Goal: Transaction & Acquisition: Subscribe to service/newsletter

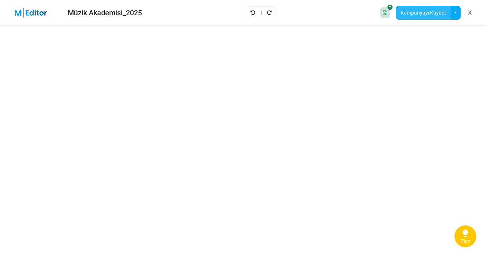
click at [419, 13] on button "Kampanyayı Kaydet" at bounding box center [423, 13] width 55 height 14
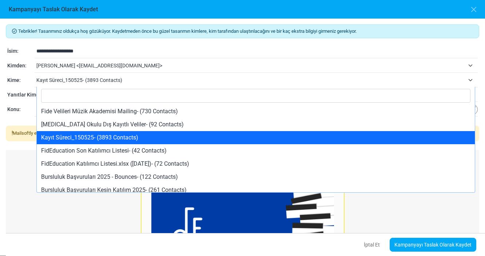
click at [160, 81] on span "Kayıt Süreci_150525- (3893 Contacts)" at bounding box center [250, 80] width 429 height 9
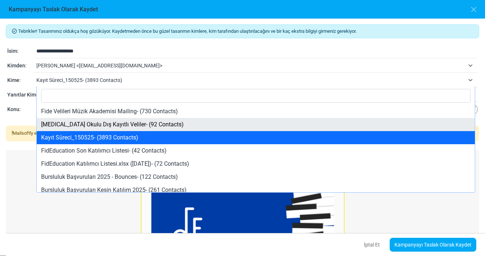
select select "*****"
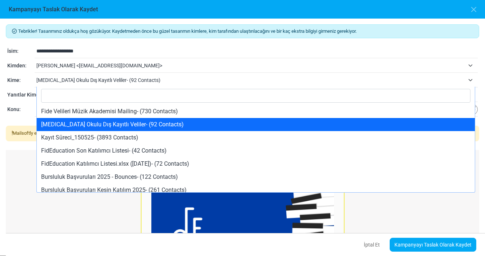
click at [138, 79] on span "Yaz Okulu Dış Kayıtlı Veliler- (92 Contacts)" at bounding box center [250, 80] width 429 height 9
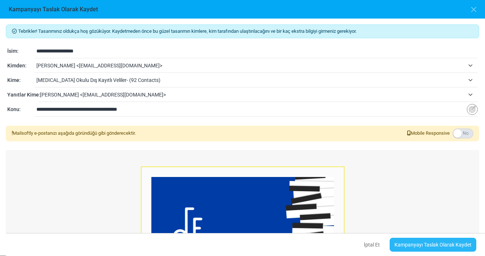
click at [403, 242] on link "Kampanyayı Taslak Olarak Kaydet" at bounding box center [433, 245] width 87 height 14
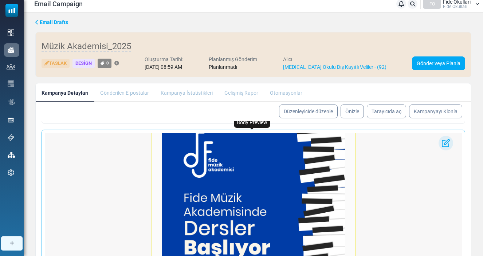
scroll to position [54, 0]
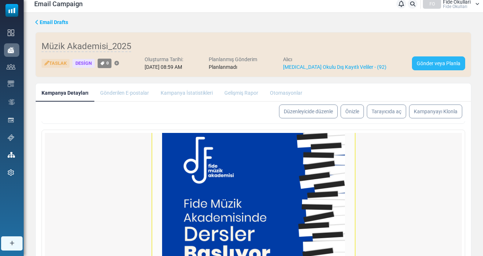
click at [435, 62] on link "Gönder veya Planla" at bounding box center [438, 63] width 53 height 14
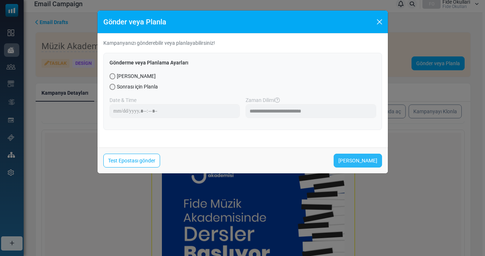
click at [350, 157] on link "Şimdi Gönder" at bounding box center [358, 161] width 48 height 14
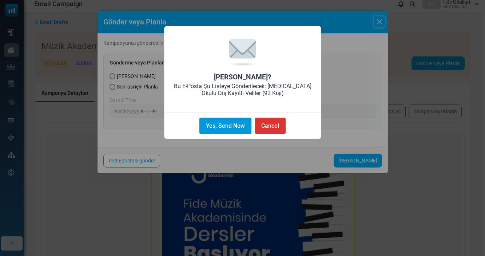
click at [232, 127] on button "Yes, Send Now" at bounding box center [226, 126] width 52 height 16
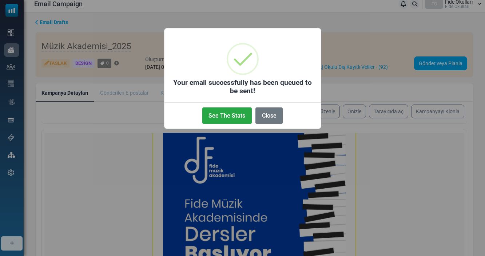
click at [12, 53] on div "× Your email successfully has been queued to be sent! See The Stats No Close" at bounding box center [242, 128] width 485 height 256
click at [268, 117] on button "Close" at bounding box center [269, 115] width 27 height 16
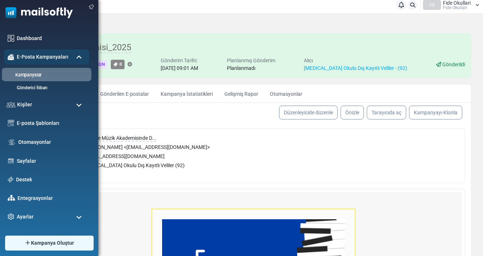
click at [24, 75] on link "Kampanyalar" at bounding box center [45, 75] width 87 height 7
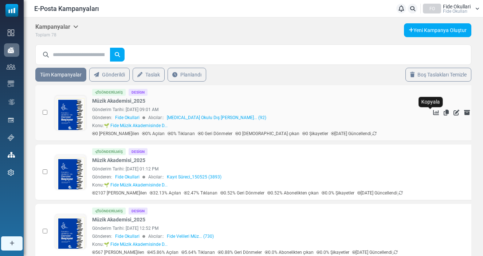
click at [443, 112] on icon "Kopyala" at bounding box center [445, 113] width 5 height 6
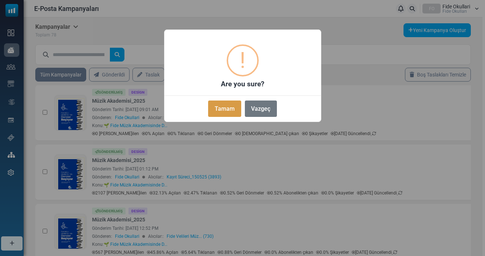
click at [224, 107] on button "Tamam" at bounding box center [224, 108] width 33 height 16
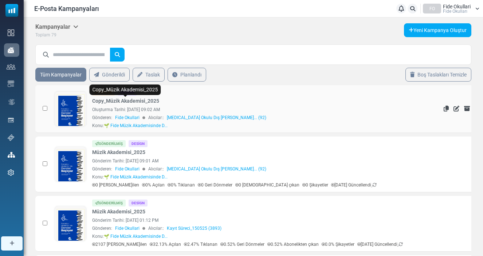
click at [122, 101] on link "Copy_Müzik Akademisi_2025" at bounding box center [125, 101] width 67 height 8
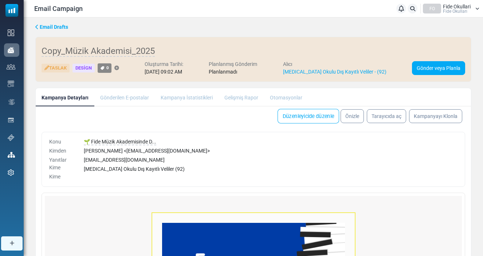
click at [289, 114] on link "Düzenleyicide düzenle" at bounding box center [308, 116] width 62 height 15
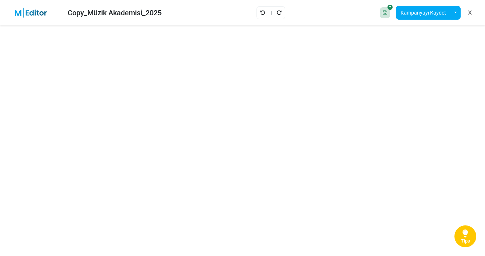
click at [147, 12] on div "Copy_Müzik Akademisi_2025" at bounding box center [115, 12] width 94 height 11
click at [83, 13] on div "Copy_Müzik Akademisi_2025" at bounding box center [115, 12] width 94 height 11
click at [90, 13] on div "Copy_Müzik Akademisi_2025" at bounding box center [115, 12] width 94 height 11
click at [416, 15] on button "Kampanyayı Kaydet" at bounding box center [423, 13] width 55 height 14
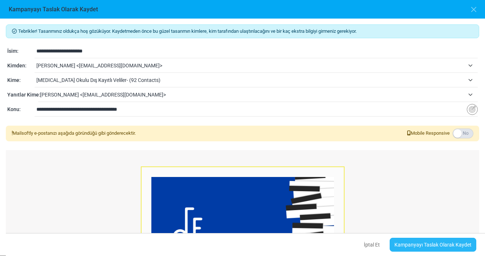
click at [419, 243] on link "Kampanyayı Taslak Olarak Kaydet" at bounding box center [433, 245] width 87 height 14
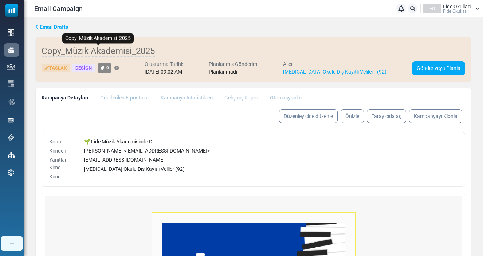
click at [103, 50] on span "Copy_Müzik Akademisi_2025" at bounding box center [98, 51] width 113 height 11
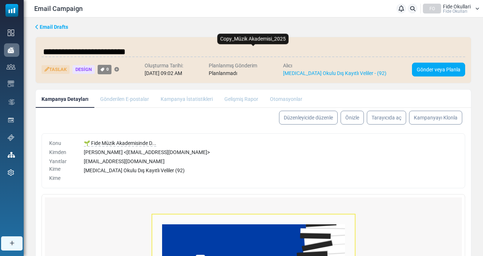
click at [79, 51] on input "**********" at bounding box center [253, 51] width 423 height 15
click at [68, 51] on input "**********" at bounding box center [253, 51] width 423 height 15
type input "**********"
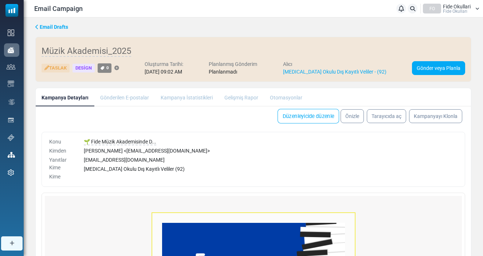
click at [327, 116] on link "Düzenleyicide düzenle" at bounding box center [308, 116] width 62 height 15
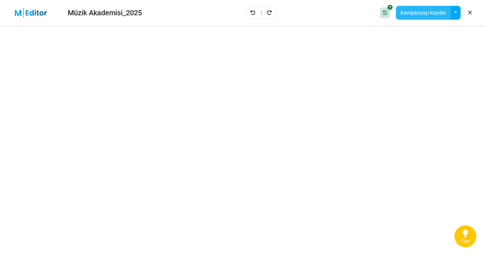
click at [419, 12] on button "Kampanyayı Kaydet" at bounding box center [423, 13] width 55 height 14
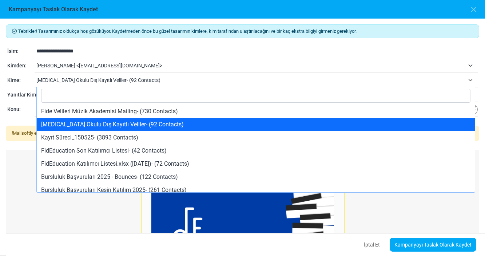
click at [152, 84] on span "[MEDICAL_DATA] Okulu Dış Kayıtlı Veliler- (92 Contacts)" at bounding box center [250, 80] width 429 height 9
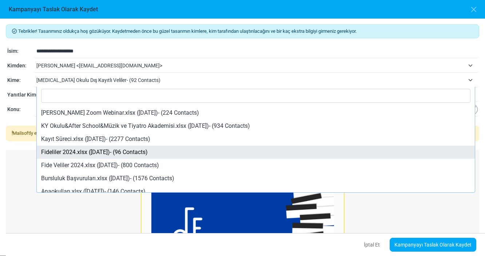
scroll to position [168, 0]
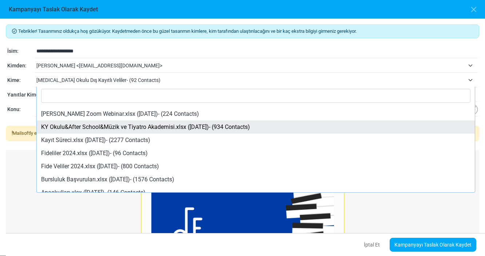
select select "****"
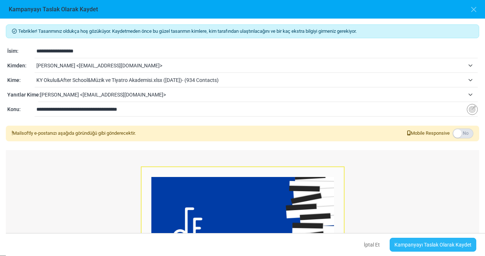
click at [417, 244] on link "Kampanyayı Taslak Olarak Kaydet" at bounding box center [433, 245] width 87 height 14
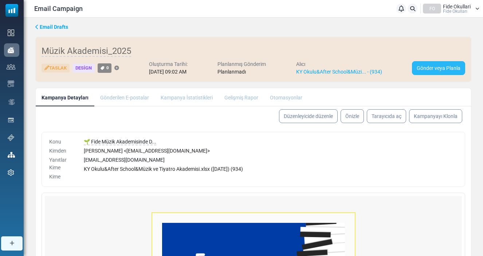
click at [421, 71] on link "Gönder veya Planla" at bounding box center [438, 68] width 53 height 14
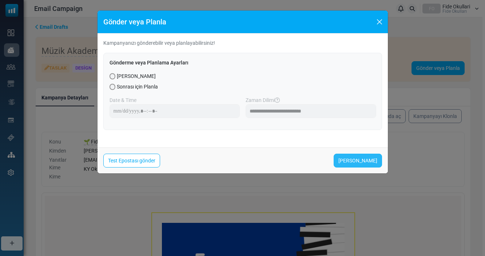
click at [350, 157] on link "[PERSON_NAME]" at bounding box center [358, 161] width 48 height 14
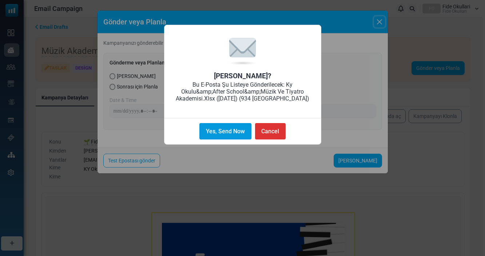
click at [227, 129] on button "Yes, Send Now" at bounding box center [226, 131] width 52 height 16
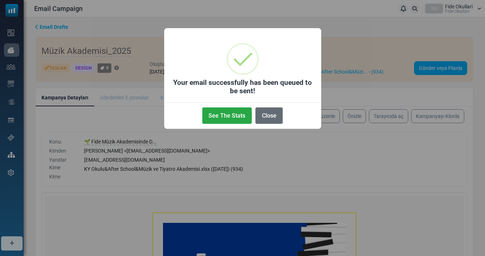
click at [271, 115] on button "Close" at bounding box center [269, 115] width 27 height 16
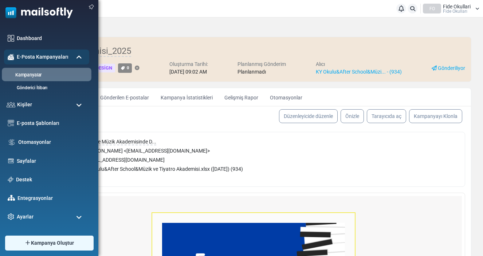
click at [27, 75] on link "Kampanyalar" at bounding box center [45, 75] width 87 height 7
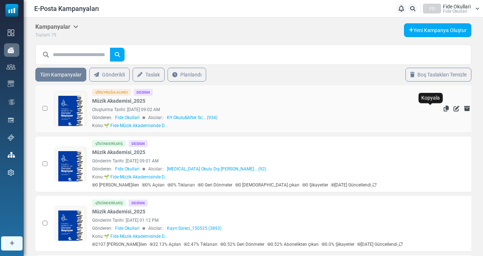
click at [443, 107] on icon "Kopyala" at bounding box center [445, 109] width 5 height 6
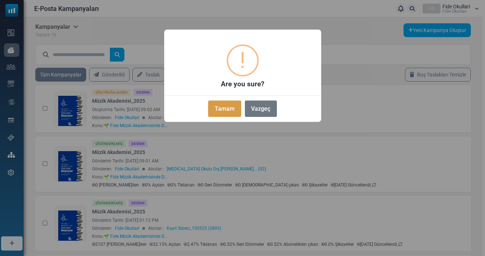
click at [234, 105] on button "Tamam" at bounding box center [224, 108] width 33 height 16
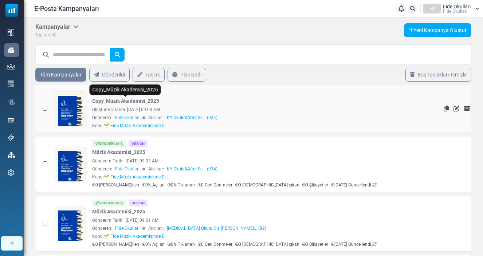
click at [121, 100] on link "Copy_Müzik Akademisi_2025" at bounding box center [125, 101] width 67 height 8
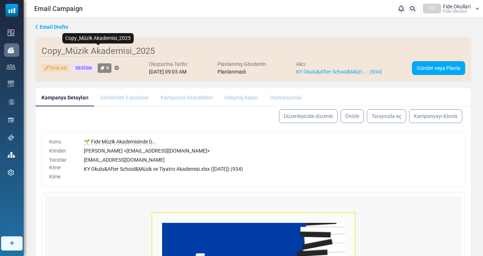
click at [83, 47] on span "Copy_Müzik Akademisi_2025" at bounding box center [98, 51] width 113 height 11
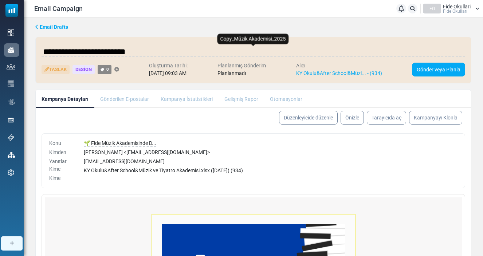
click at [67, 52] on input "**********" at bounding box center [253, 51] width 423 height 15
type input "**********"
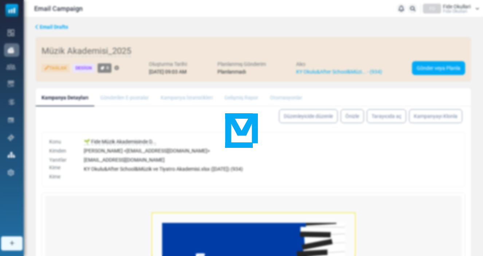
click at [205, 170] on body "Email Campaign Bildirimler FO Fide Okullari Fide Okulları Profil & Tercihler He…" at bounding box center [241, 178] width 483 height 356
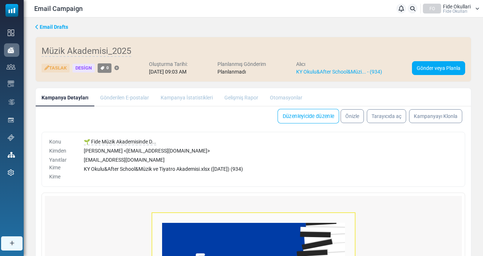
click at [300, 118] on link "Düzenleyicide düzenle" at bounding box center [308, 116] width 62 height 15
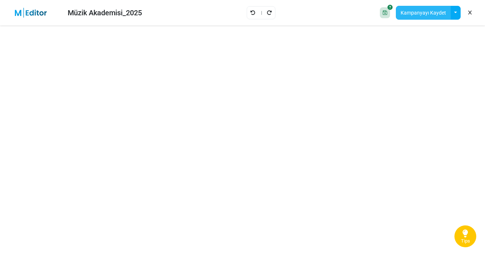
click at [415, 17] on button "Kampanyayı Kaydet" at bounding box center [423, 13] width 55 height 14
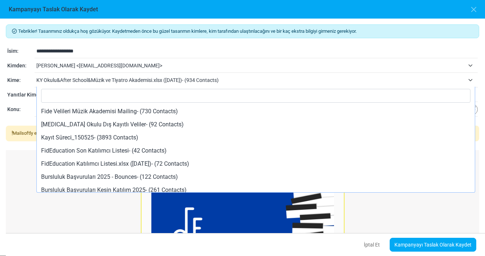
click at [178, 84] on span "KY Okulu&After School&Müzik ve Tiyatro Akademisi.xlsx ([DATE])- (934 Contacts)" at bounding box center [250, 80] width 429 height 9
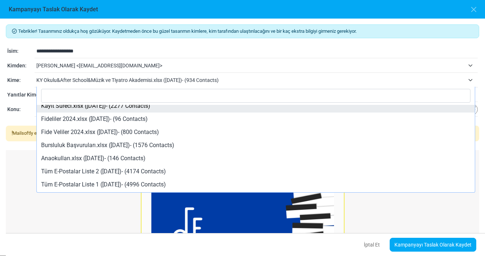
scroll to position [214, 0]
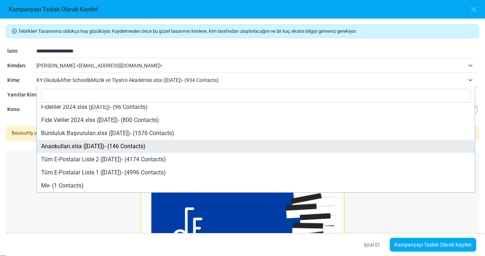
select select "****"
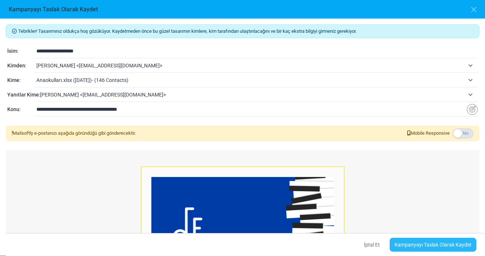
click at [410, 247] on link "Kampanyayı Taslak Olarak Kaydet" at bounding box center [433, 245] width 87 height 14
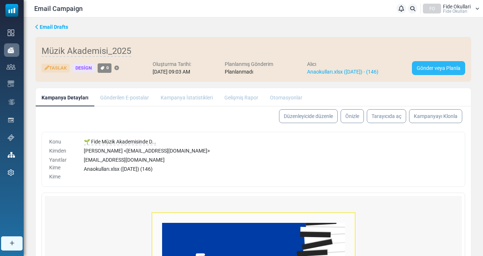
click at [438, 72] on link "Gönder veya Planla" at bounding box center [438, 68] width 53 height 14
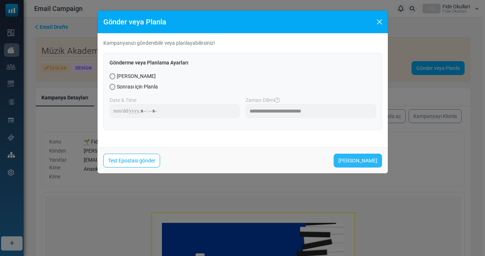
click at [352, 160] on link "Şimdi Gönder" at bounding box center [358, 161] width 48 height 14
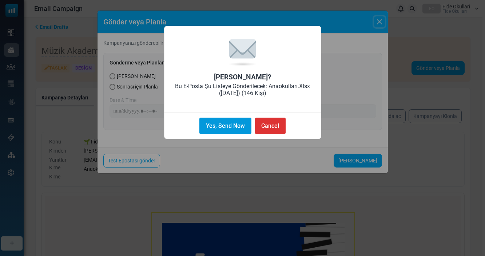
click at [245, 130] on button "Yes, Send Now" at bounding box center [226, 126] width 52 height 16
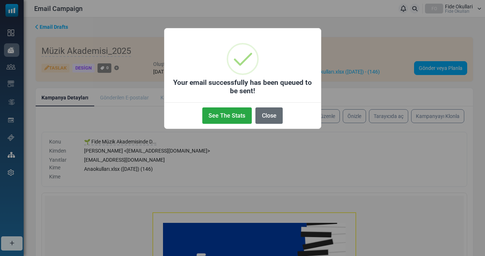
click at [263, 118] on button "Close" at bounding box center [269, 115] width 27 height 16
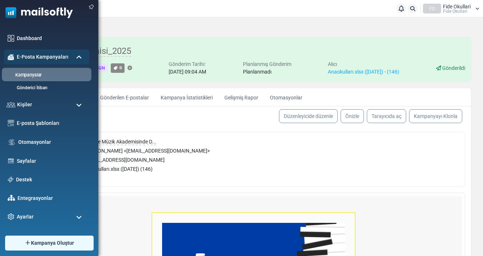
click at [23, 79] on li "Kampanyalar" at bounding box center [47, 74] width 90 height 13
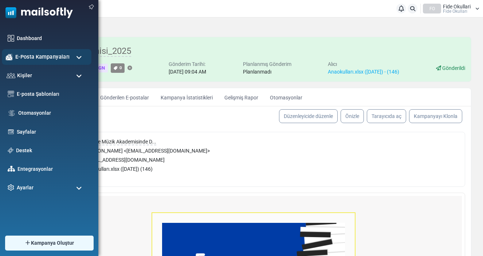
click at [26, 61] on span "E-Posta Kampanyaları" at bounding box center [42, 57] width 54 height 8
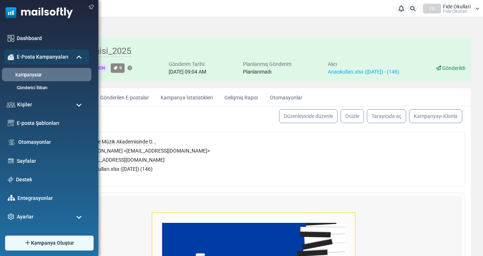
click at [24, 74] on link "Kampanyalar" at bounding box center [45, 75] width 87 height 7
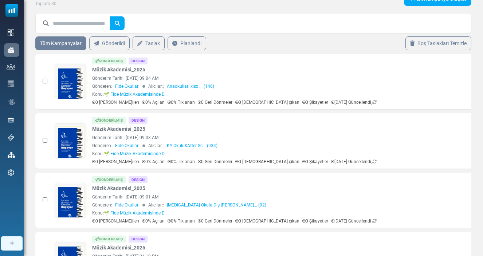
scroll to position [37, 0]
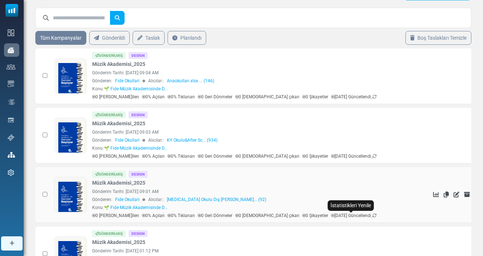
click at [372, 216] on icon at bounding box center [374, 215] width 4 height 4
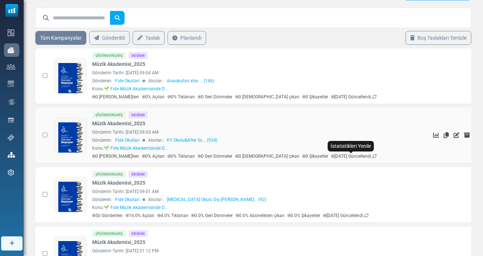
click at [372, 154] on icon at bounding box center [374, 156] width 4 height 4
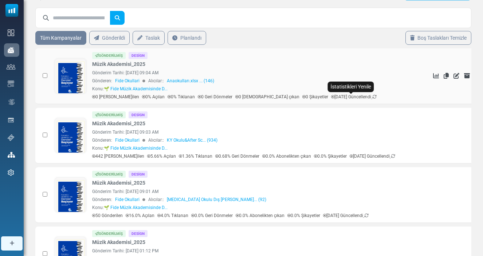
click at [372, 96] on icon at bounding box center [374, 97] width 4 height 4
